Goal: Information Seeking & Learning: Learn about a topic

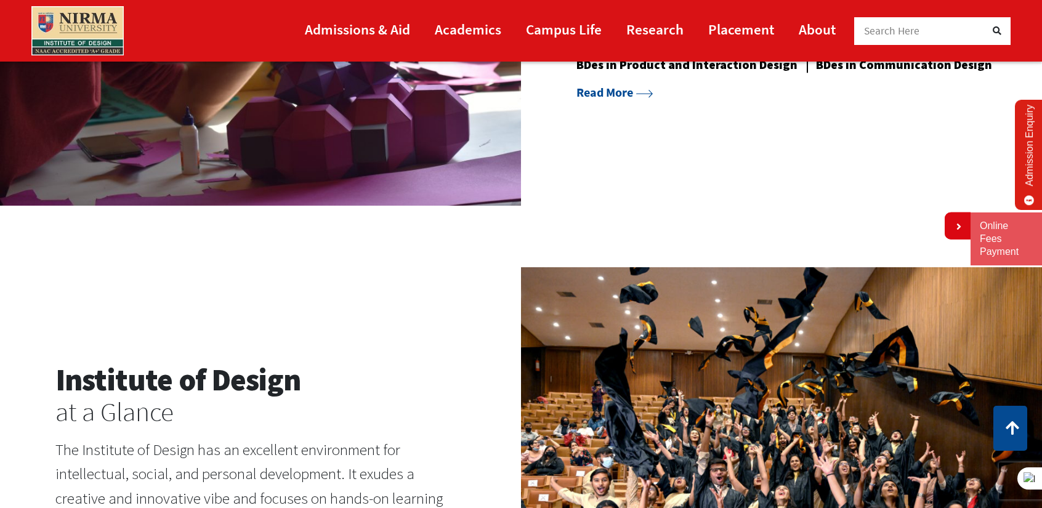
scroll to position [1293, 0]
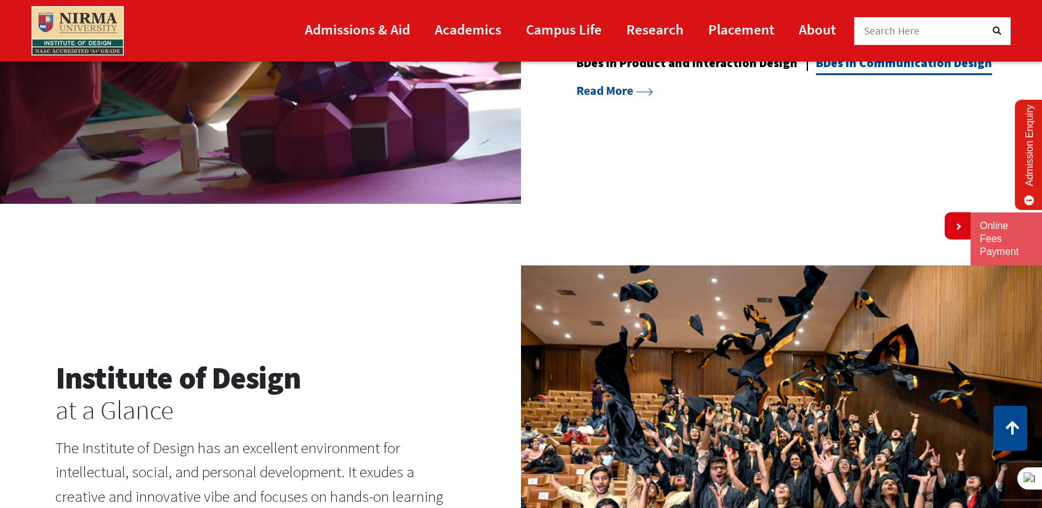
click at [816, 75] on link "BDes in Communication Design" at bounding box center [904, 65] width 176 height 20
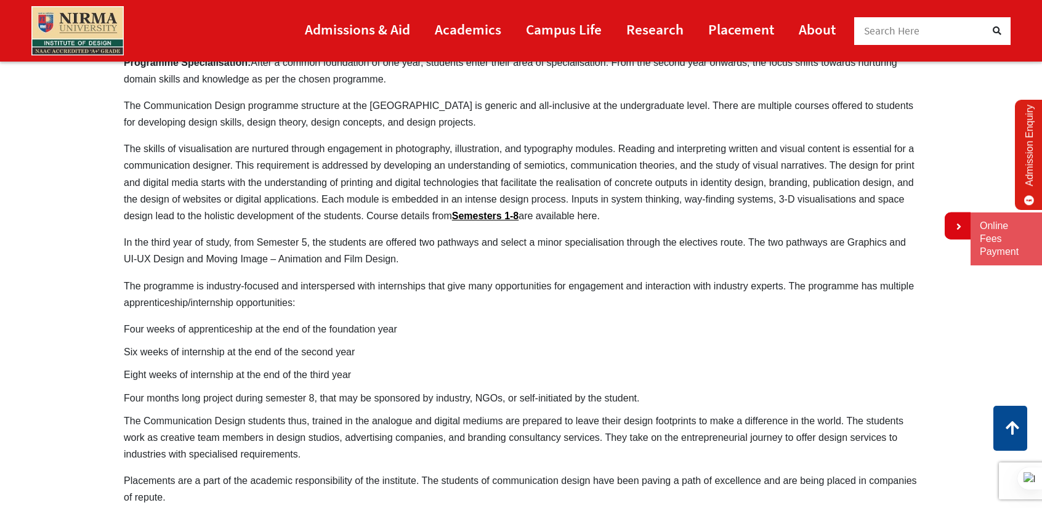
scroll to position [801, 0]
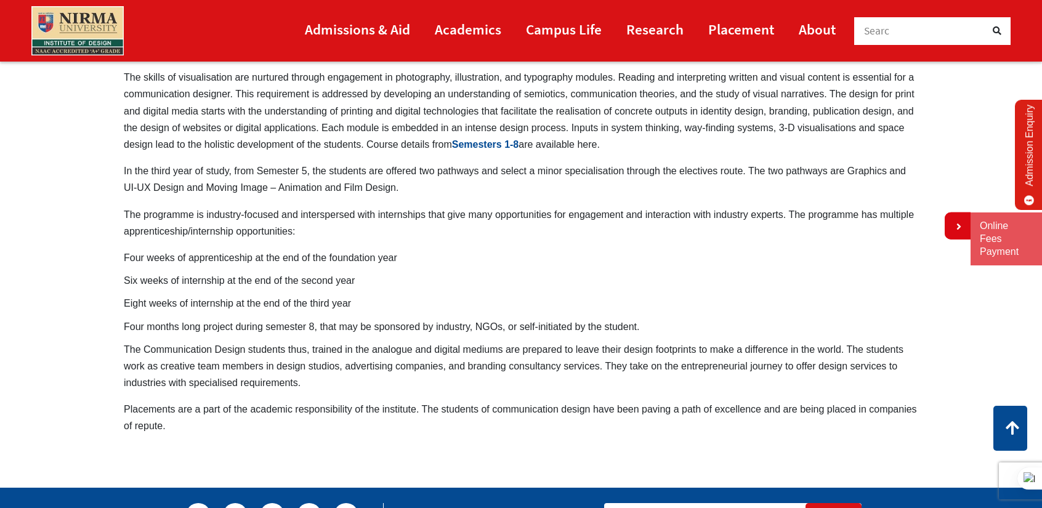
click at [498, 139] on link "Semesters 1-8" at bounding box center [485, 144] width 67 height 10
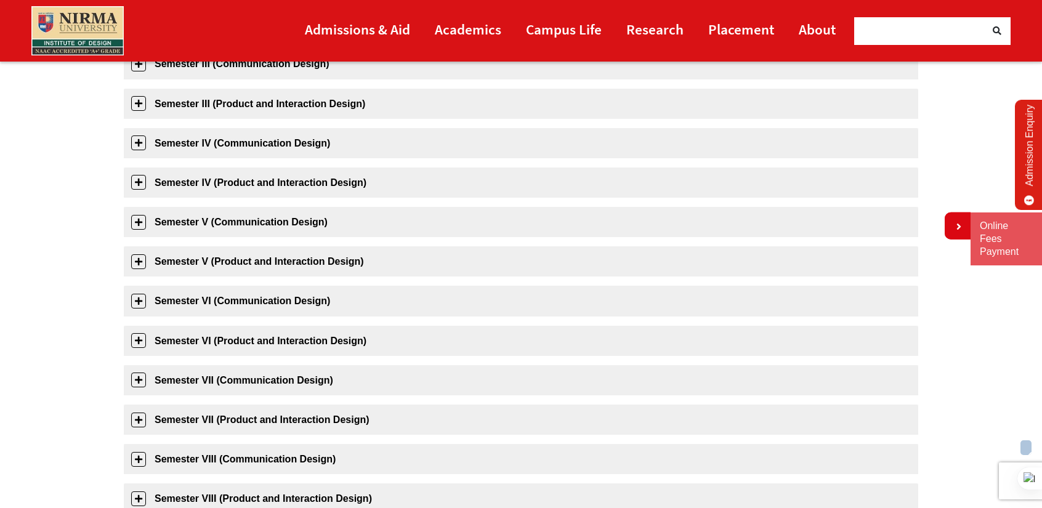
scroll to position [308, 0]
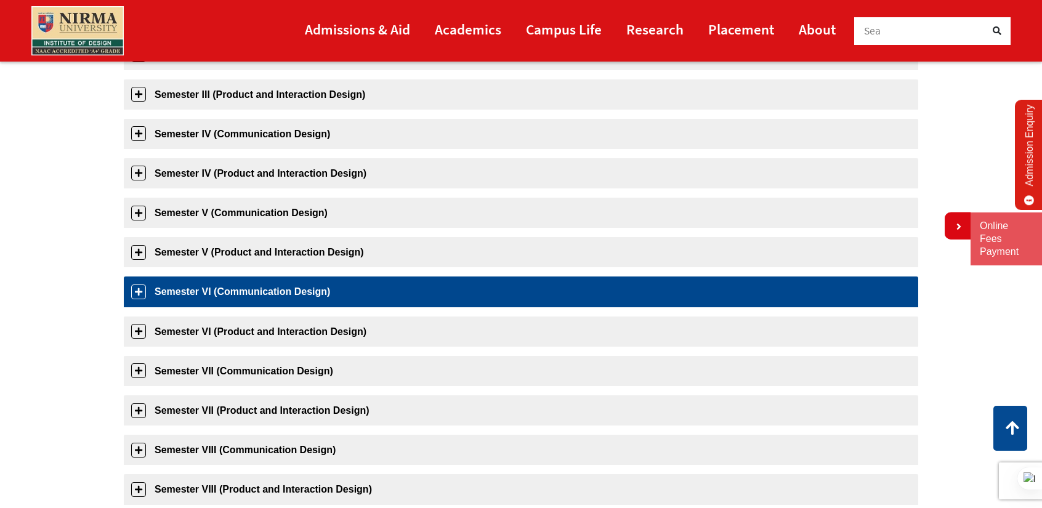
click at [342, 289] on link "Semester VI (Communication Design)" at bounding box center [521, 291] width 794 height 30
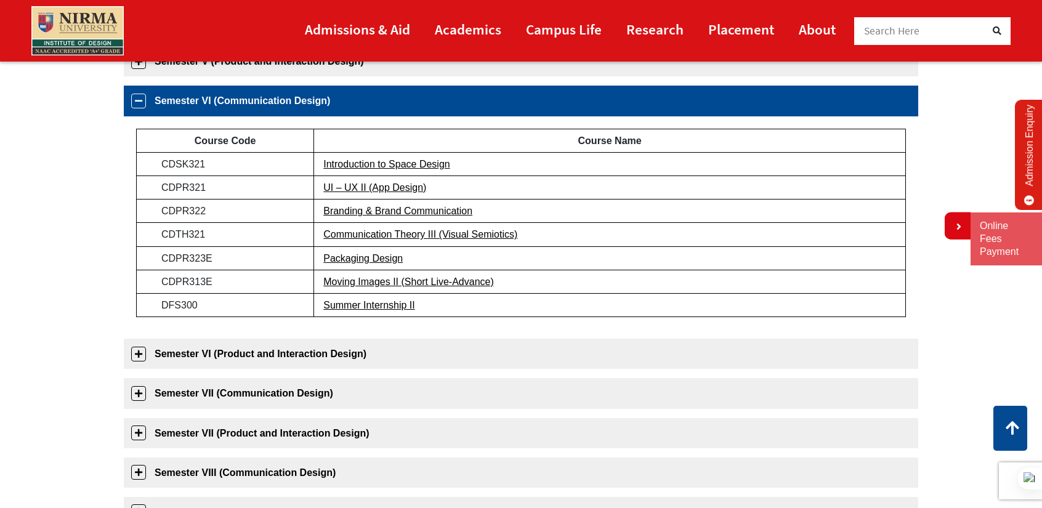
scroll to position [511, 0]
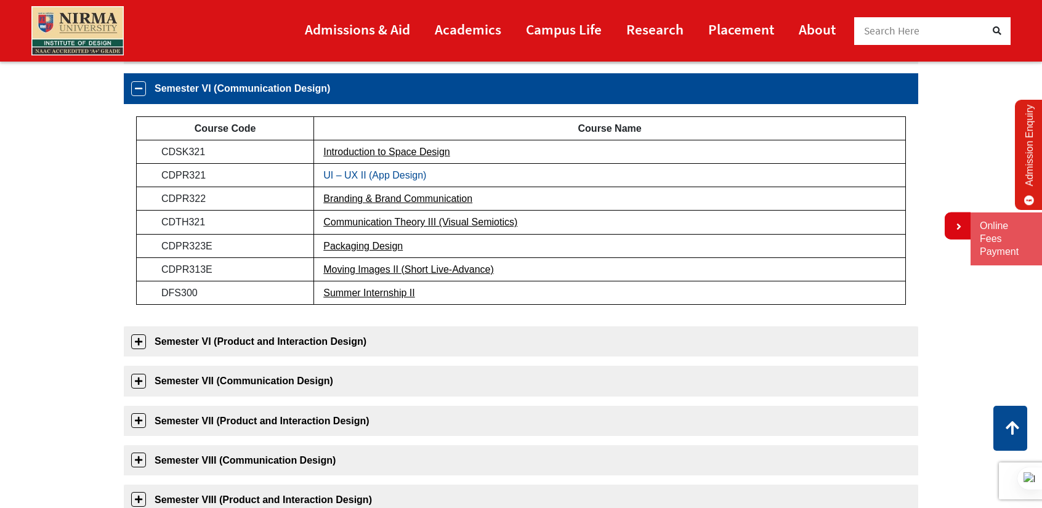
click at [402, 174] on link "UI – UX II (App Design)" at bounding box center [374, 175] width 103 height 10
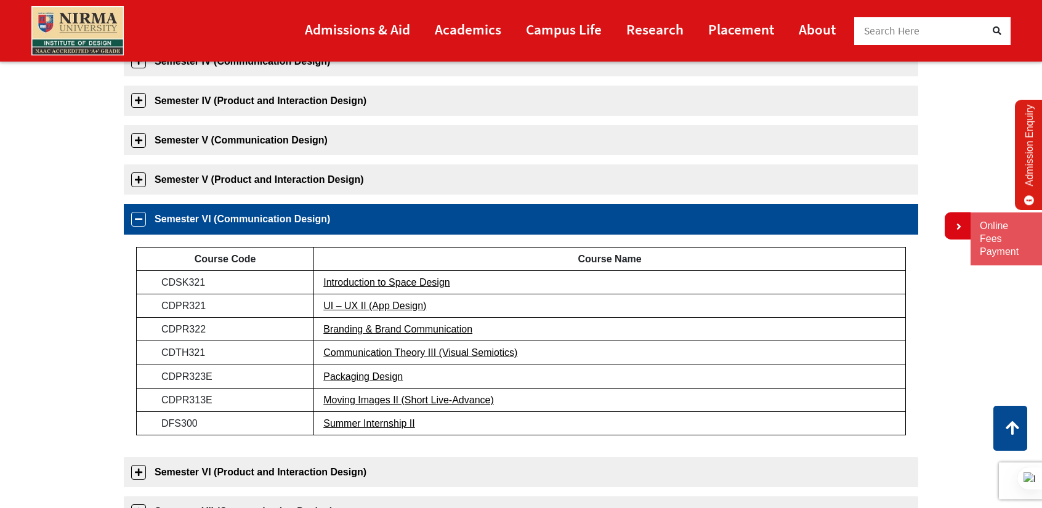
scroll to position [265, 0]
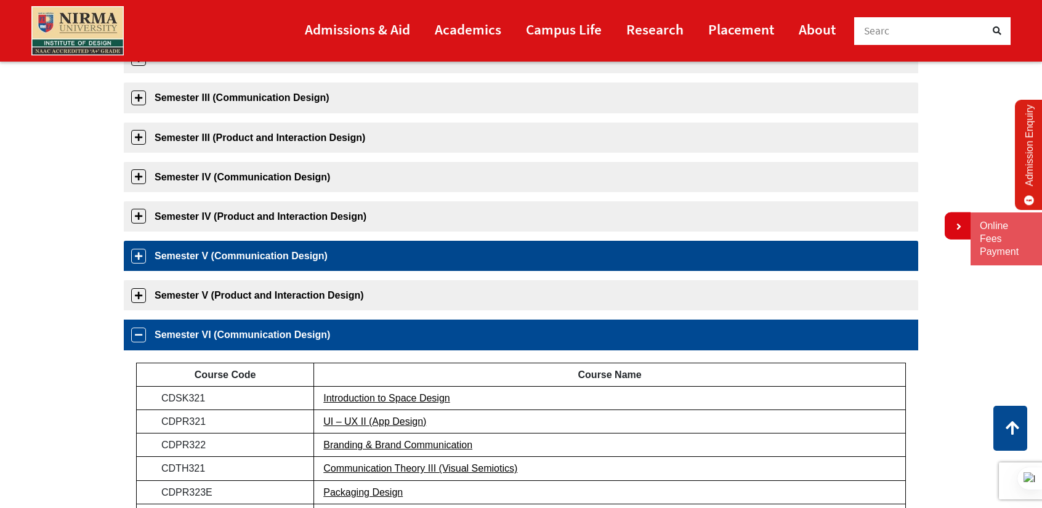
click at [350, 251] on link "Semester V (Communication Design)" at bounding box center [521, 256] width 794 height 30
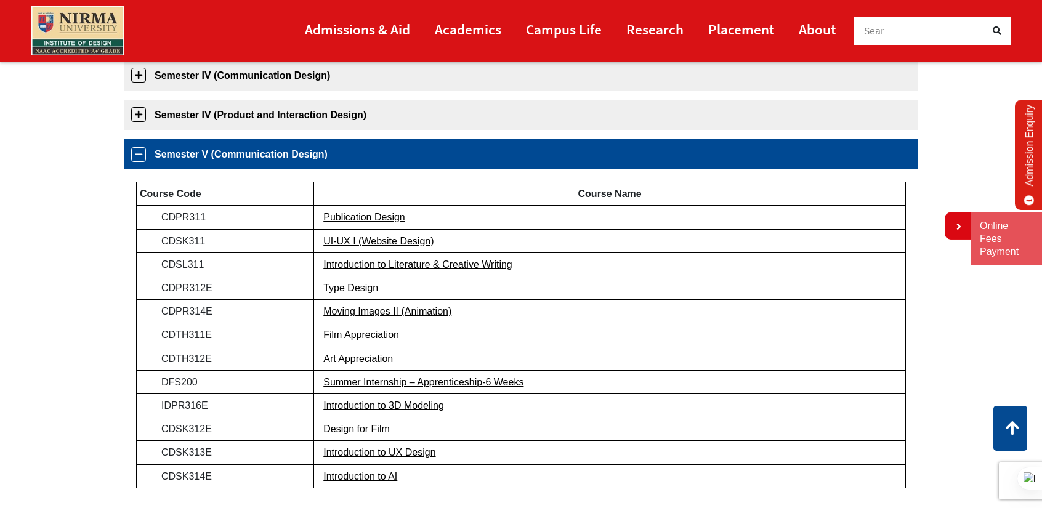
scroll to position [370, 0]
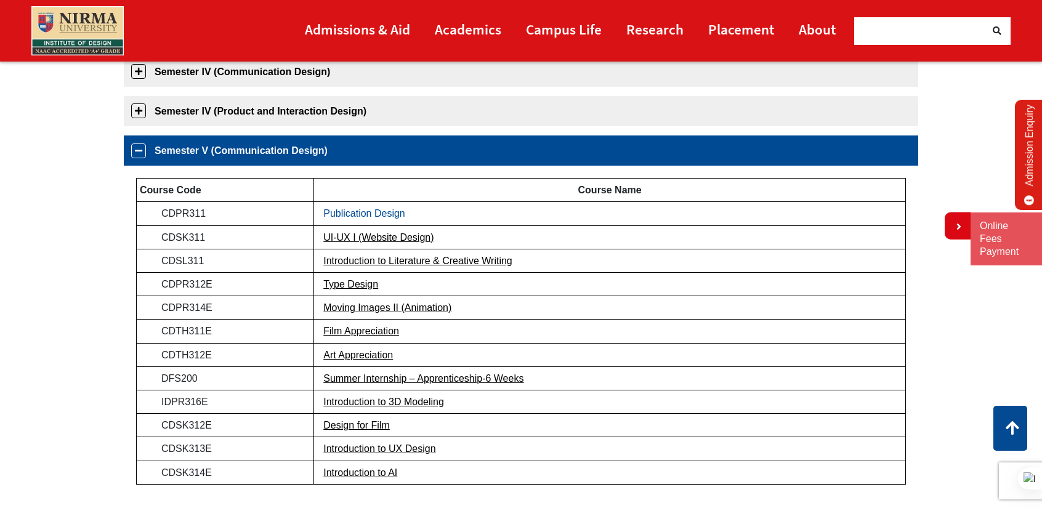
click at [380, 209] on link "Publication Design" at bounding box center [364, 213] width 82 height 10
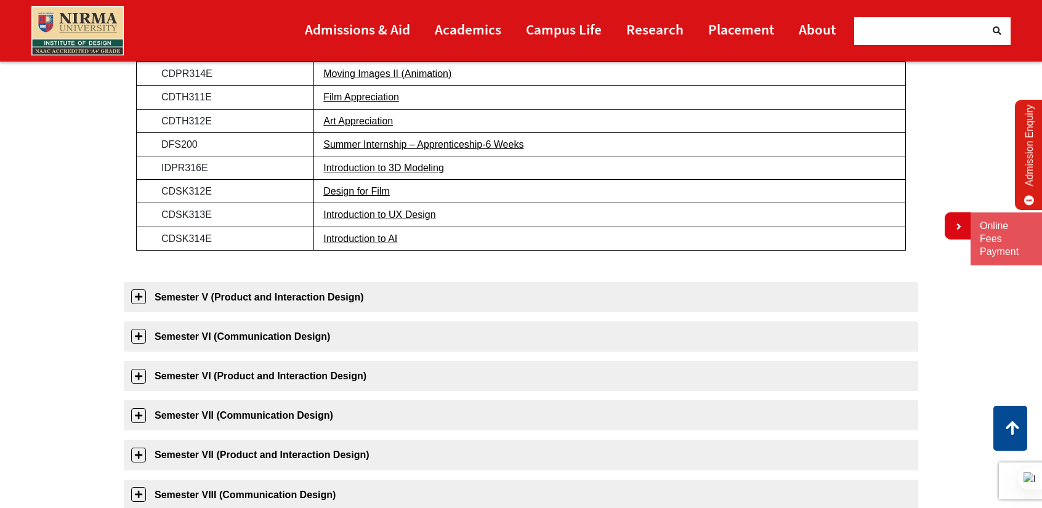
scroll to position [616, 0]
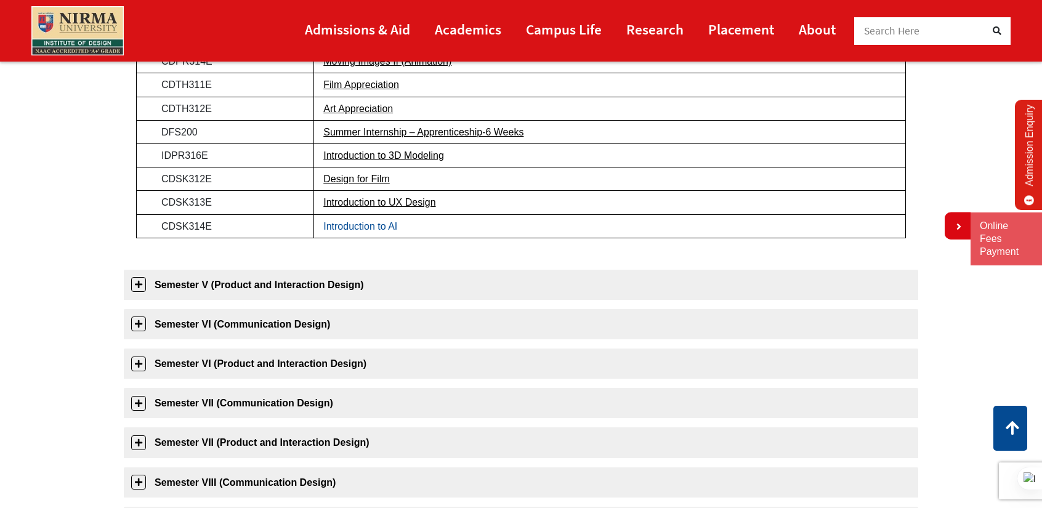
click at [373, 224] on link "Introduction to AI" at bounding box center [360, 226] width 74 height 10
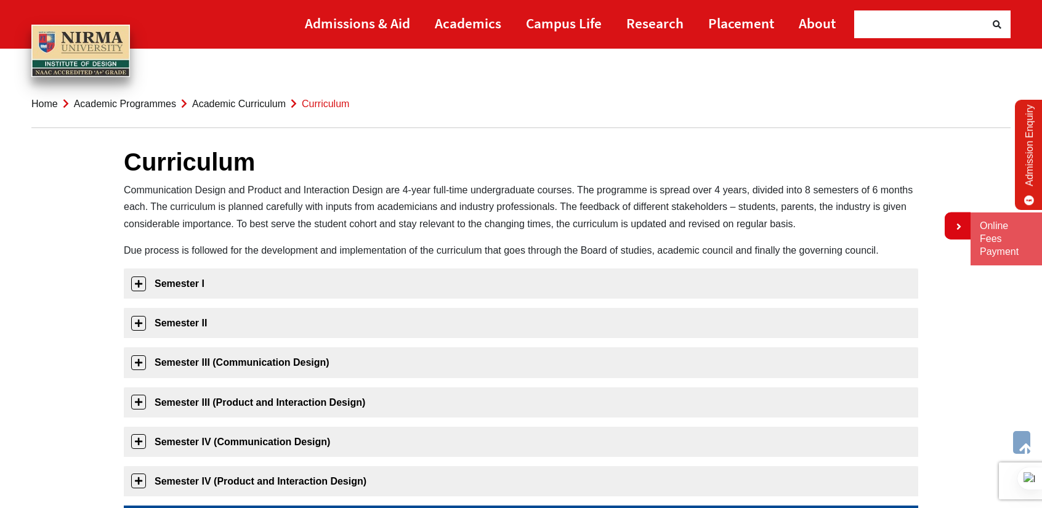
scroll to position [0, 0]
